Goal: Information Seeking & Learning: Learn about a topic

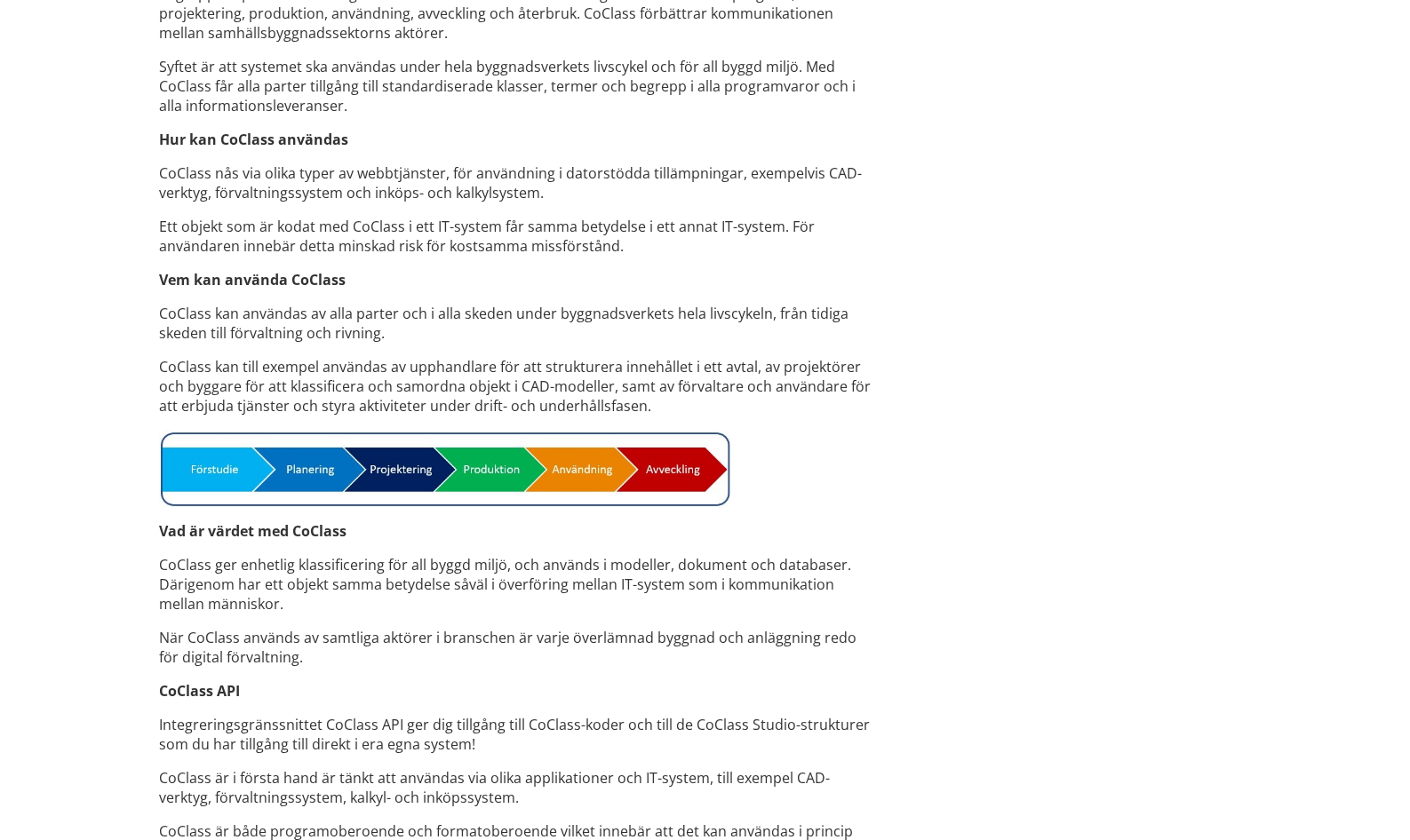
scroll to position [1216, 0]
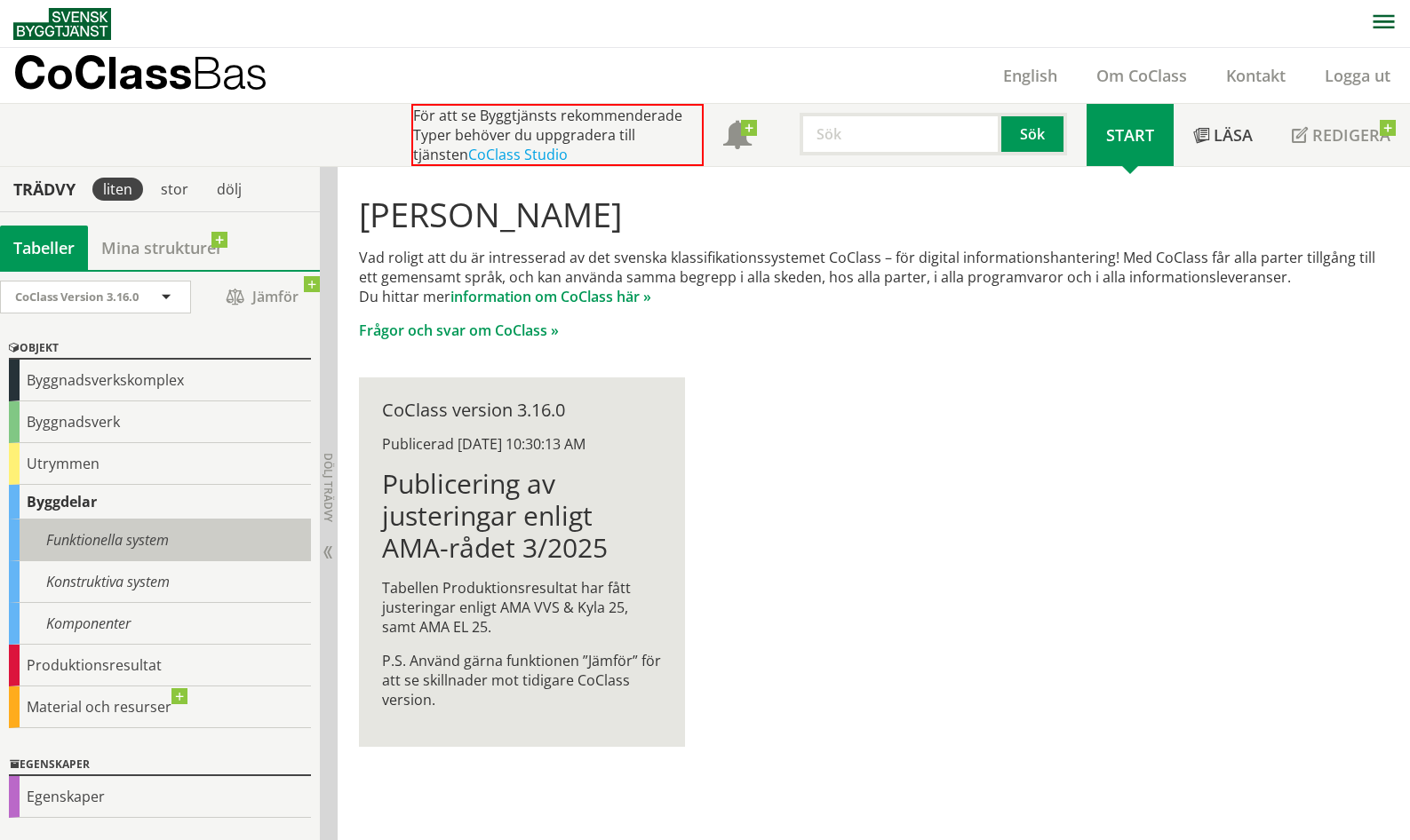
click at [142, 544] on div "Funktionella system" at bounding box center [160, 540] width 302 height 42
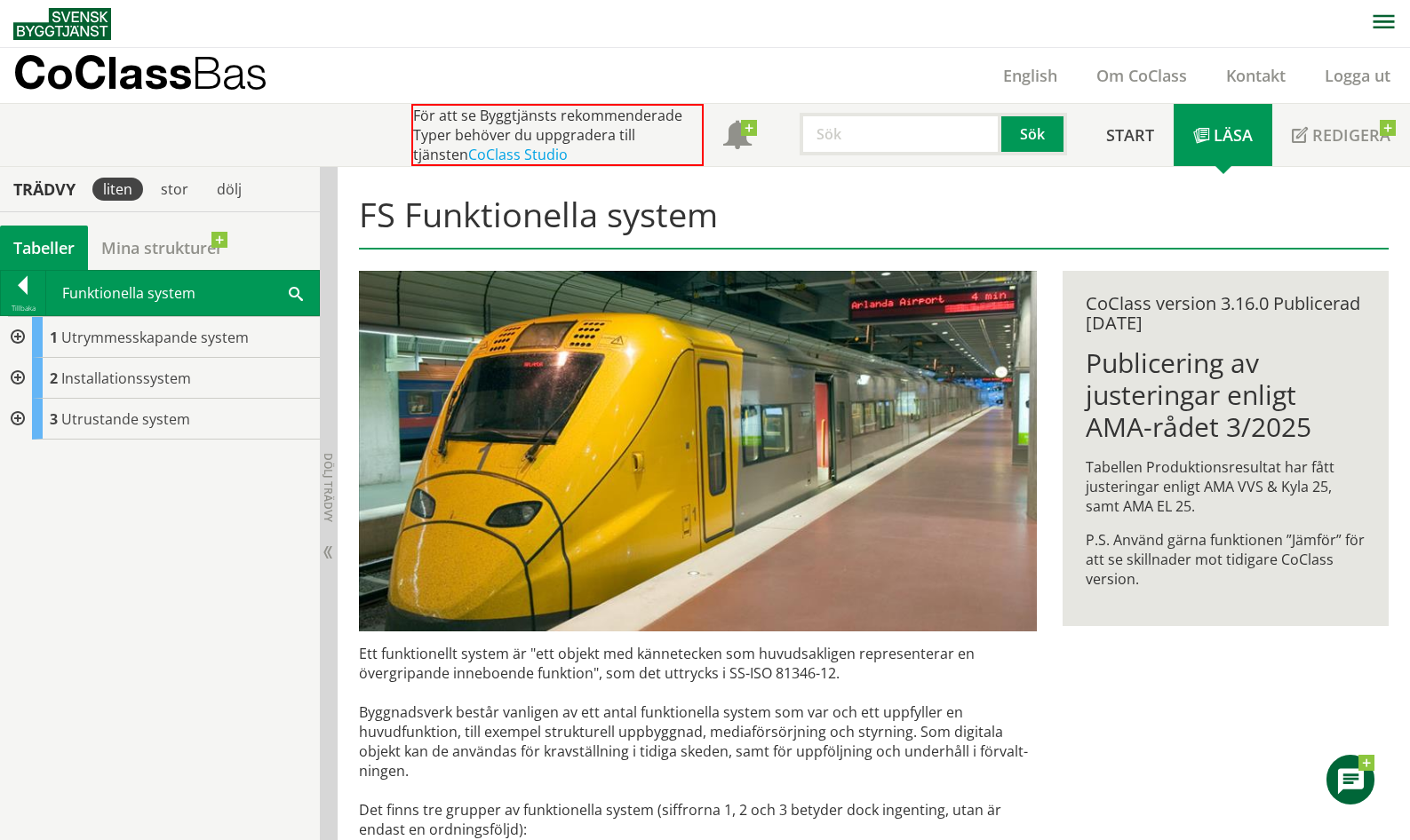
click at [21, 373] on div at bounding box center [16, 378] width 32 height 41
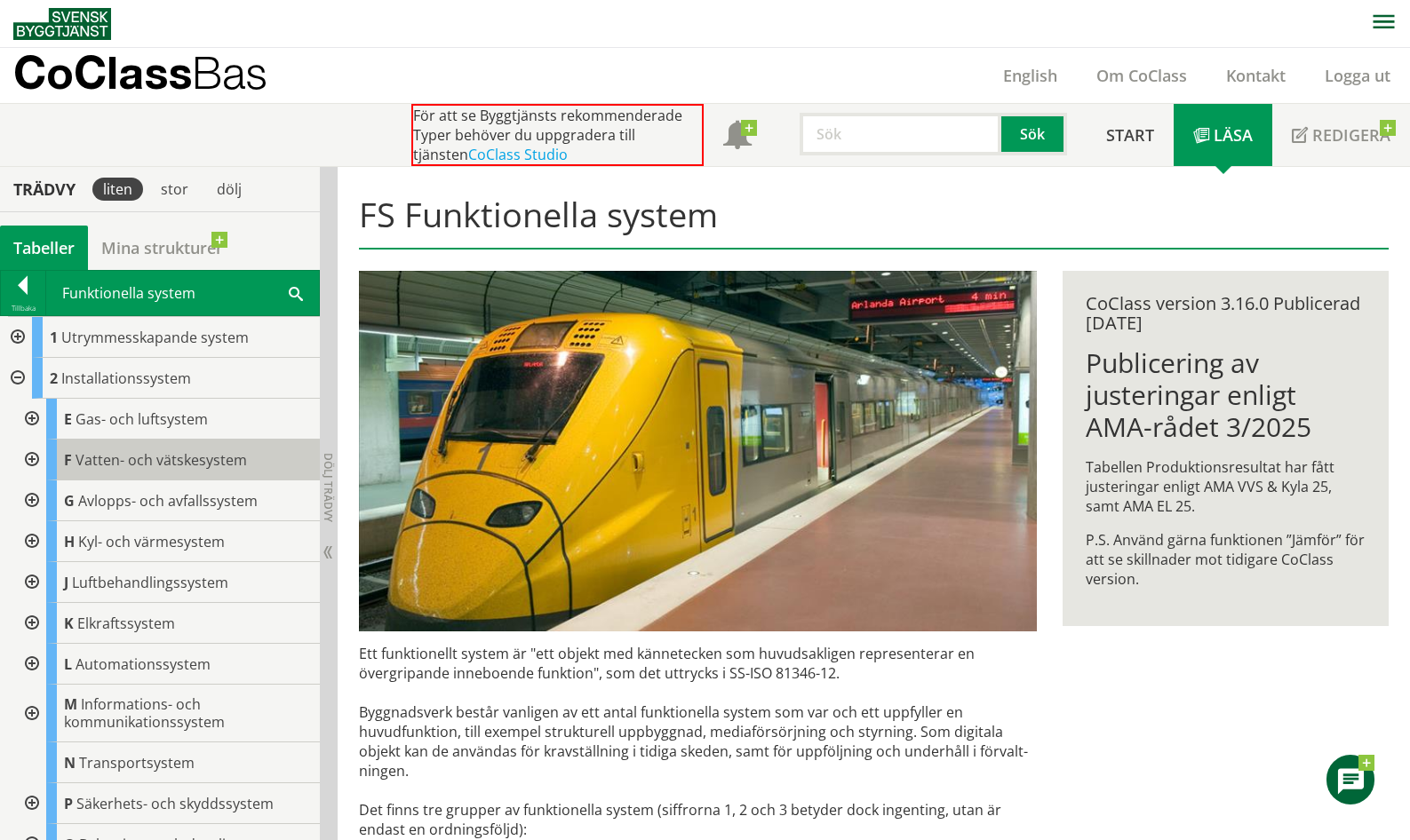
click at [191, 460] on span "Vatten- och vätskesystem" at bounding box center [161, 460] width 171 height 20
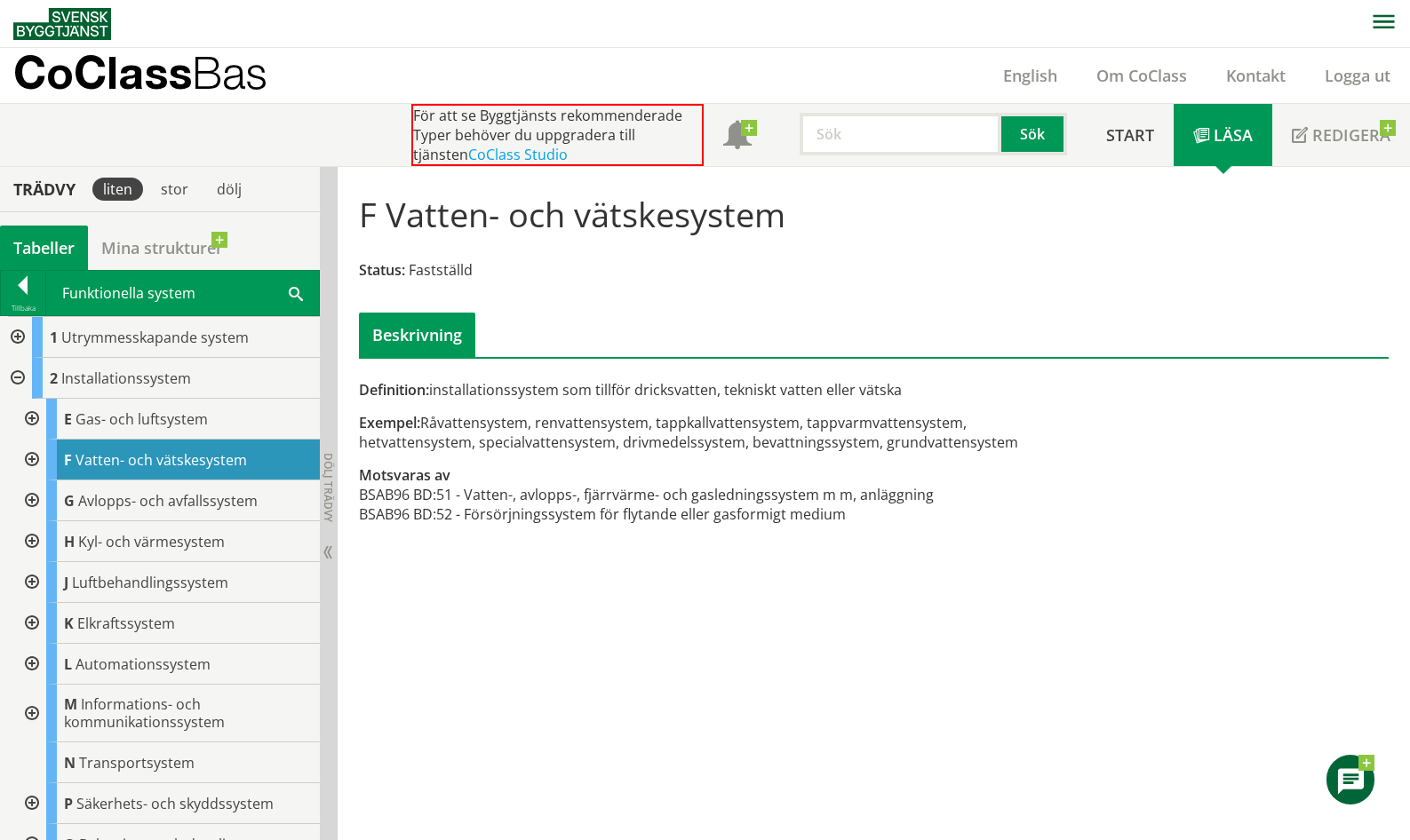
click at [31, 453] on div at bounding box center [30, 459] width 32 height 41
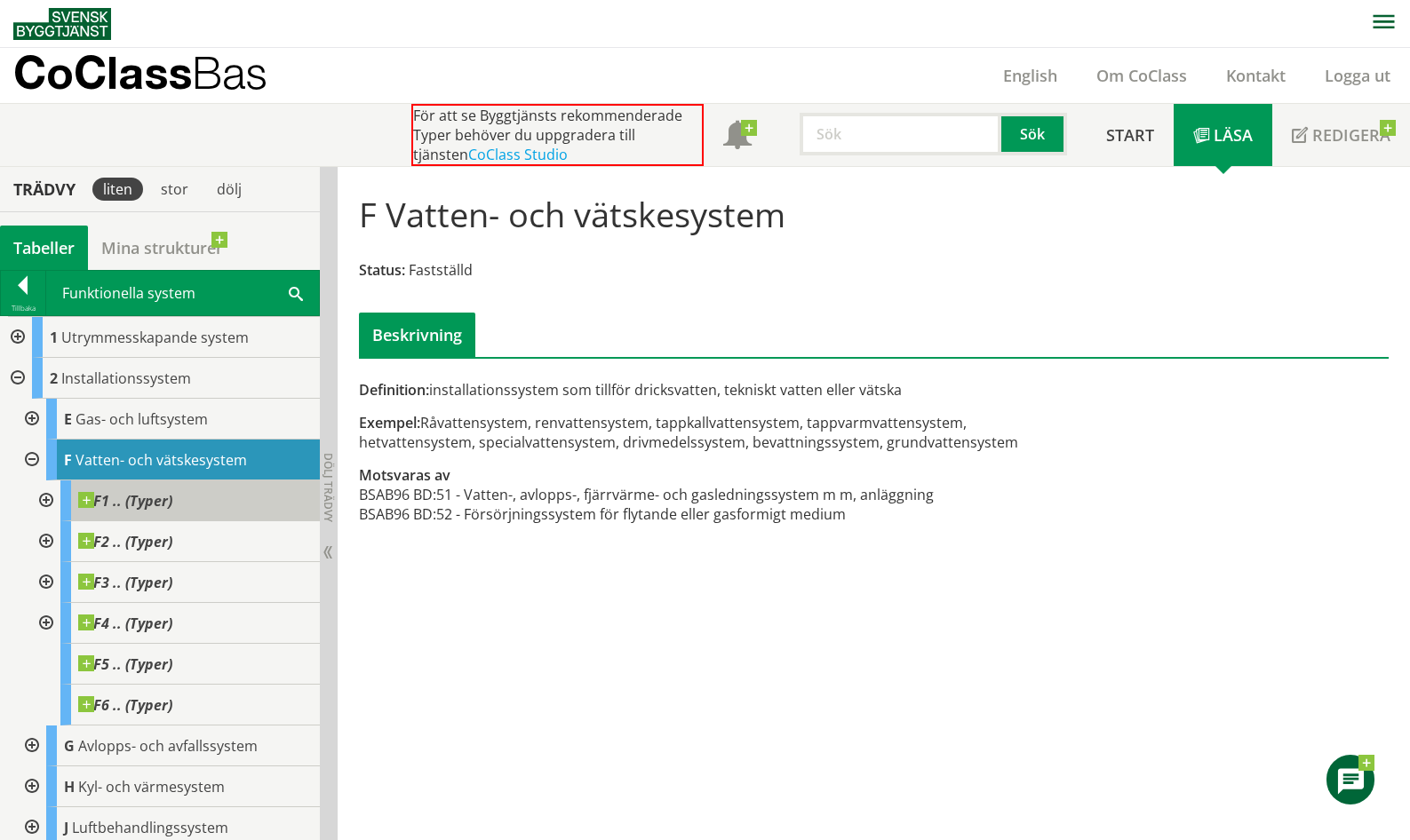
click at [172, 492] on span at bounding box center [172, 492] width 0 height 0
click at [164, 495] on span "F1 .. (Typer)" at bounding box center [126, 501] width 95 height 18
click at [18, 375] on div at bounding box center [16, 378] width 32 height 41
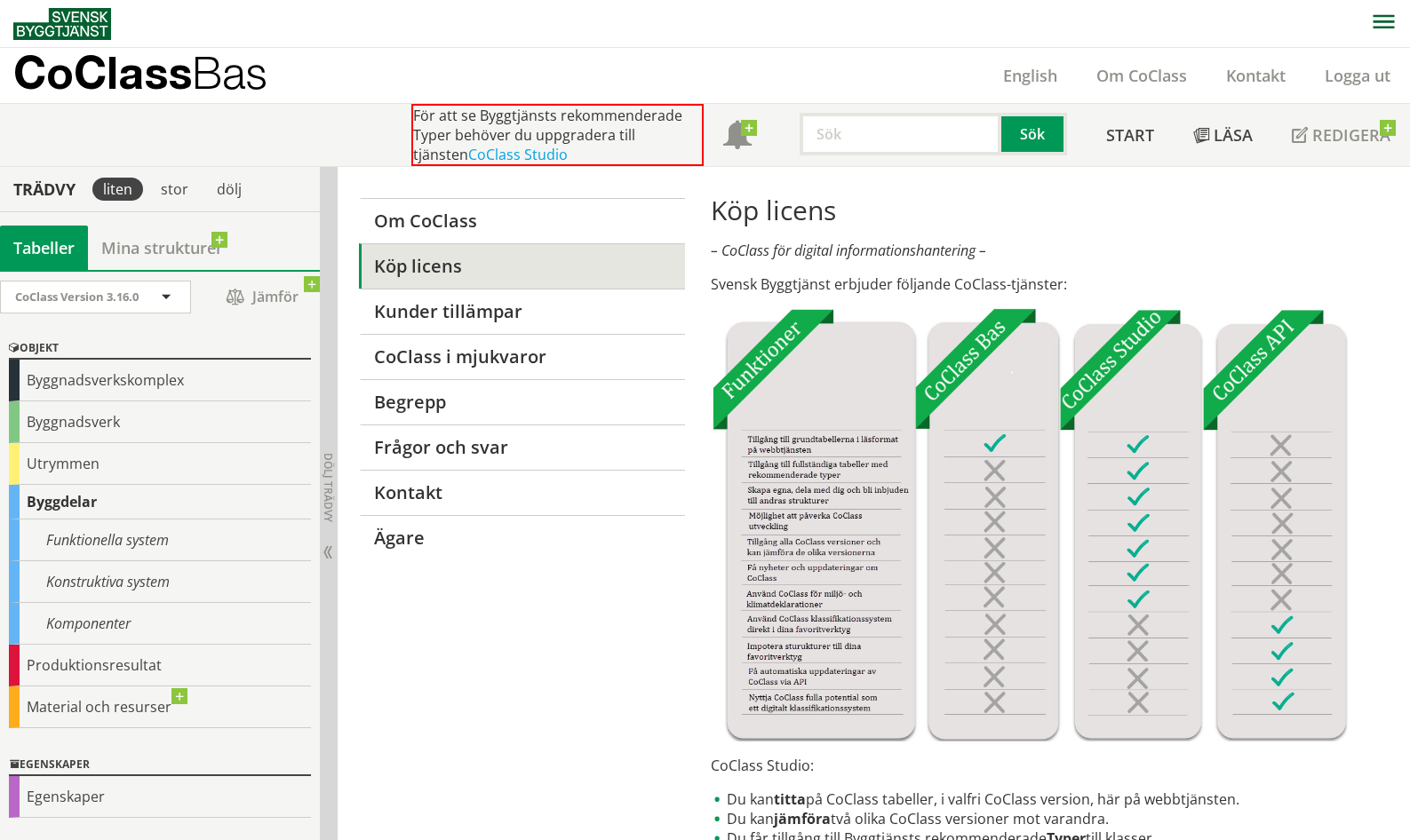
click at [90, 23] on img at bounding box center [61, 24] width 97 height 32
